Goal: Task Accomplishment & Management: Manage account settings

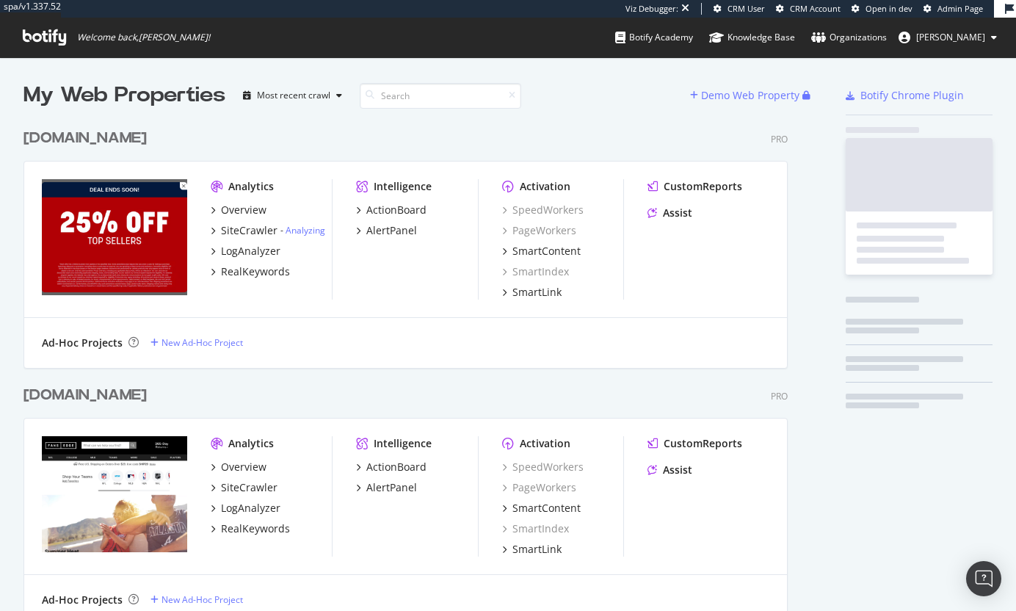
scroll to position [4207, 765]
click at [957, 40] on span "[PERSON_NAME]" at bounding box center [950, 37] width 69 height 12
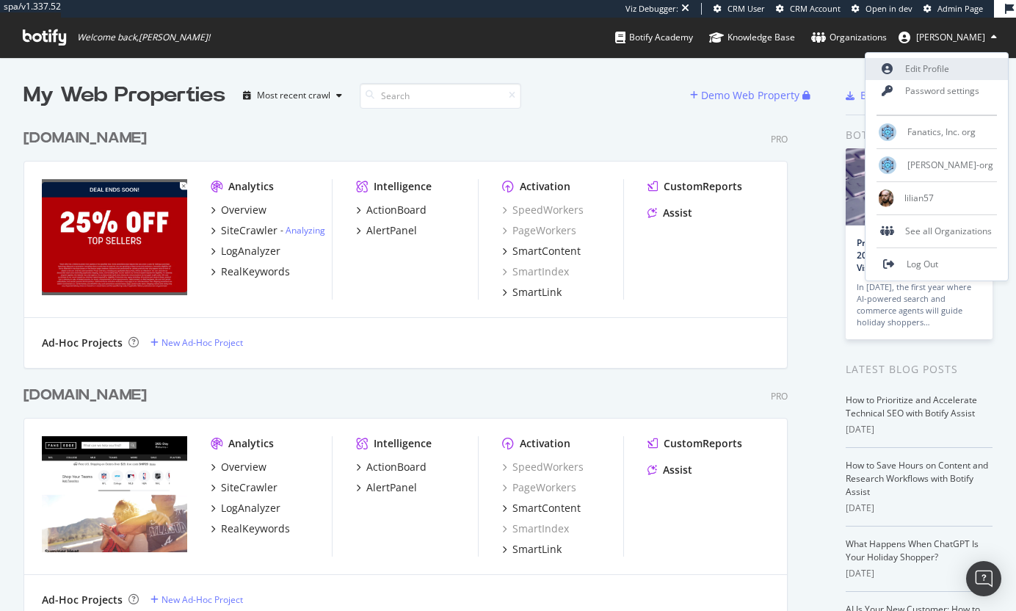
click at [932, 65] on link "Edit Profile" at bounding box center [936, 69] width 142 height 22
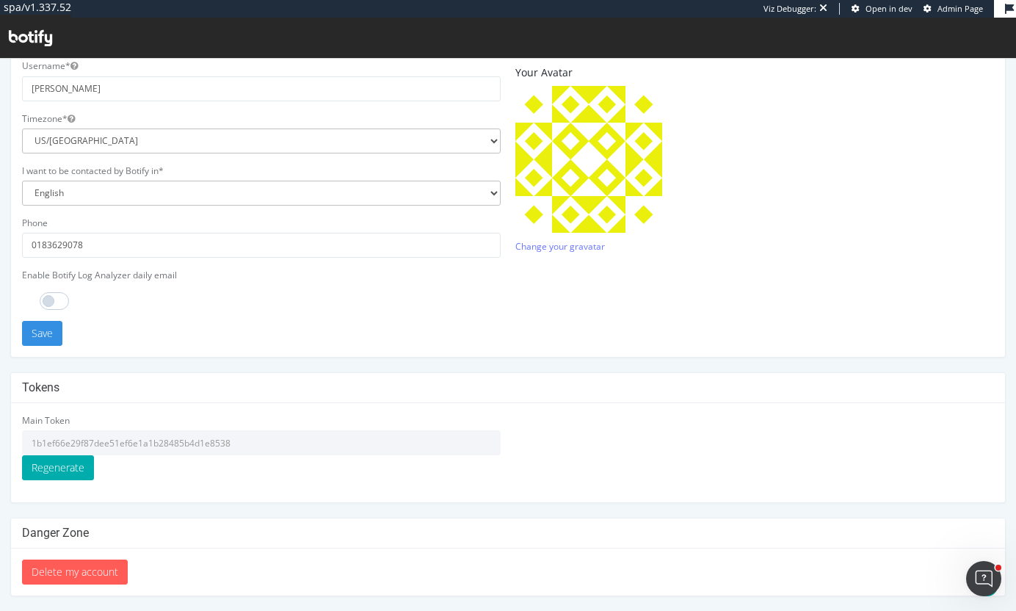
drag, startPoint x: 231, startPoint y: 440, endPoint x: 29, endPoint y: 440, distance: 201.9
click at [29, 440] on input "1b1ef66e29f87dee51ef6e1a1b28485b4d1e8538" at bounding box center [261, 442] width 479 height 25
